Goal: Communication & Community: Answer question/provide support

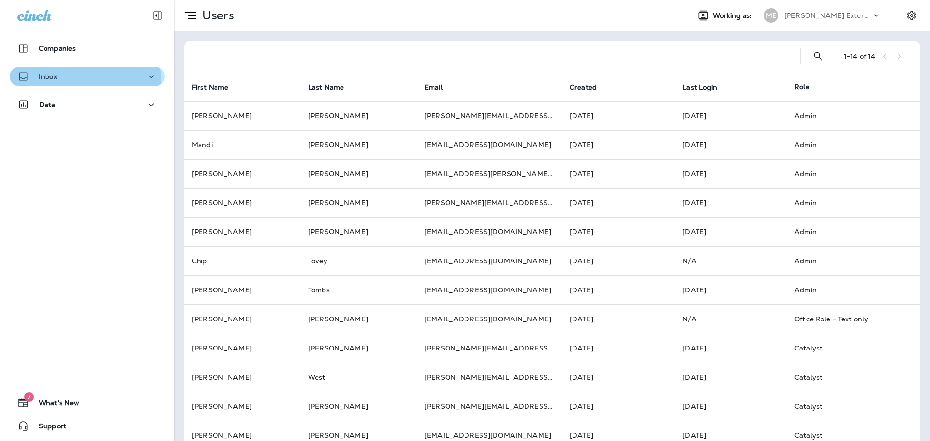
click at [49, 82] on div "Inbox" at bounding box center [37, 77] width 40 height 12
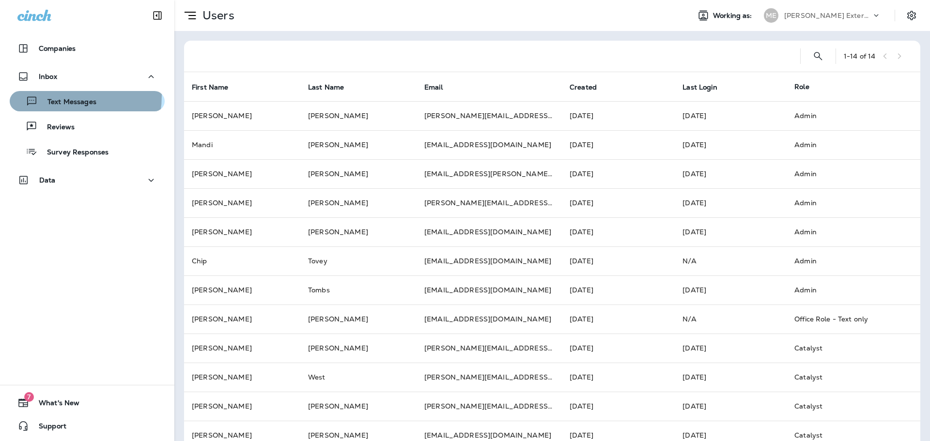
click at [59, 97] on div "Text Messages" at bounding box center [55, 101] width 83 height 15
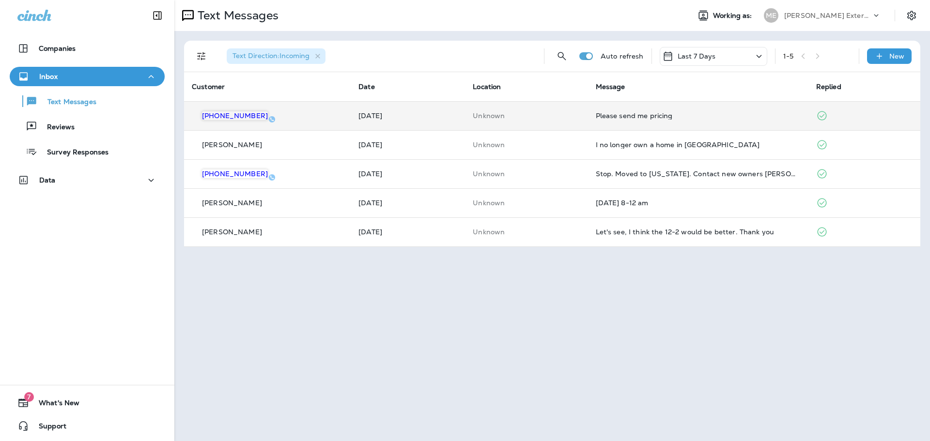
click at [651, 108] on td "Please send me pricing" at bounding box center [698, 115] width 220 height 29
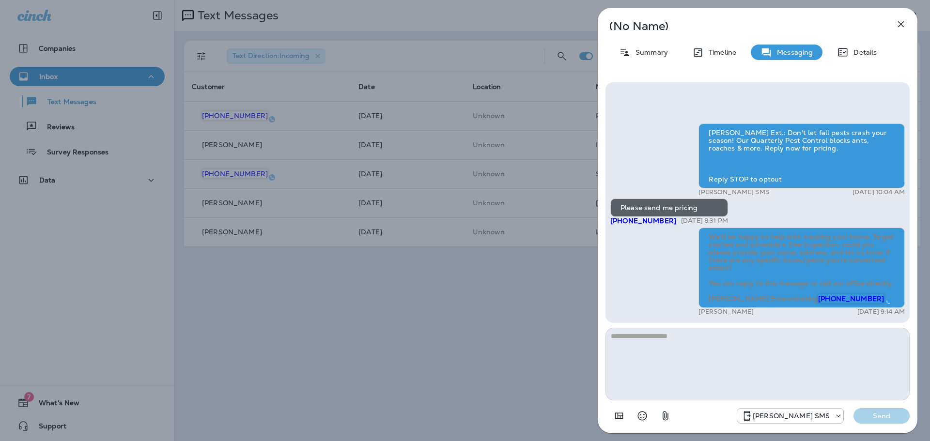
click at [634, 270] on div "[PERSON_NAME] Ext.: Don't let fall pests crash your season! Our Quarterly Pest …" at bounding box center [757, 220] width 294 height 195
click at [899, 24] on icon "button" at bounding box center [901, 24] width 12 height 12
